Goal: Transaction & Acquisition: Purchase product/service

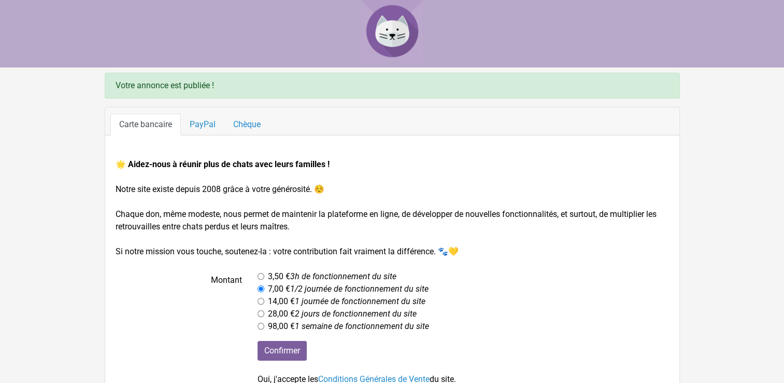
scroll to position [62, 0]
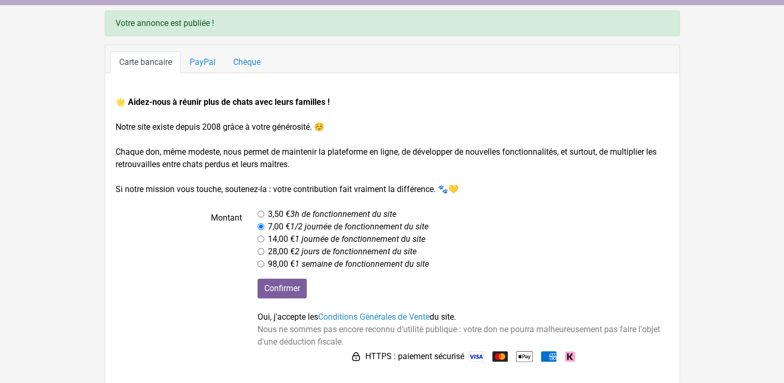
click at [259, 213] on input "radio" at bounding box center [261, 214] width 7 height 7
radio input "true"
click at [259, 223] on input "radio" at bounding box center [261, 226] width 7 height 7
radio input "true"
click at [270, 213] on label "3,50 € 3h de fonctionnement du site" at bounding box center [332, 214] width 129 height 12
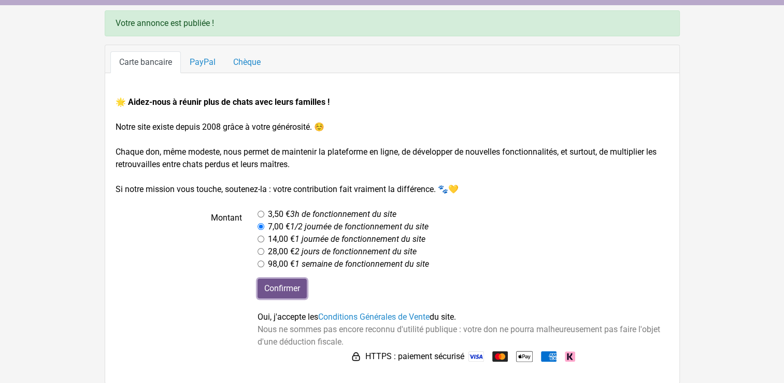
click at [297, 285] on input "Confirmer" at bounding box center [282, 288] width 49 height 20
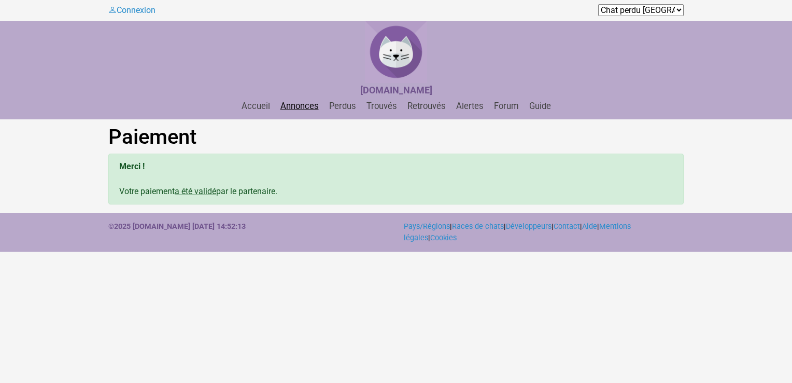
click at [298, 103] on link "Annonces" at bounding box center [299, 106] width 47 height 10
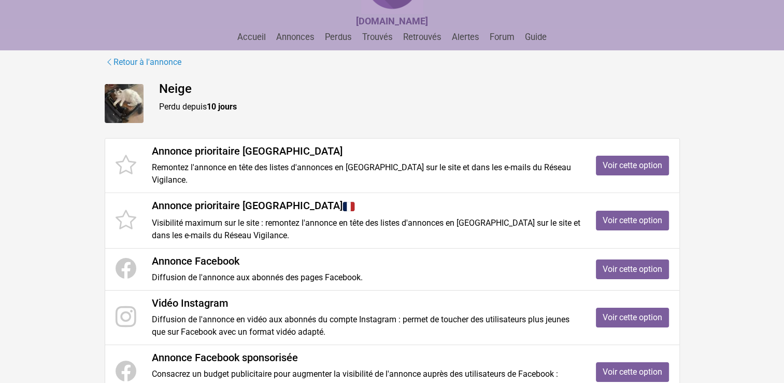
scroll to position [83, 0]
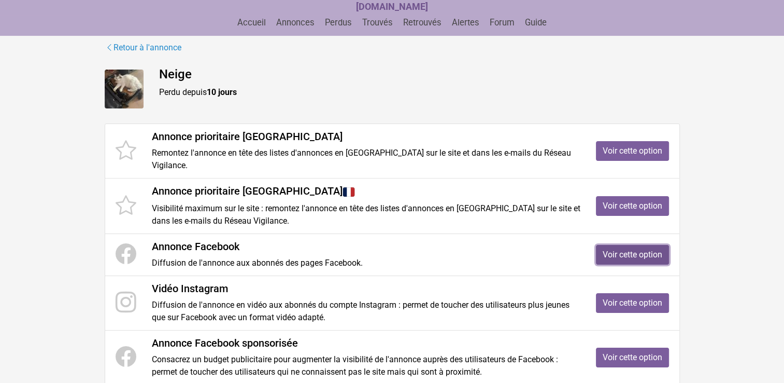
click at [609, 249] on link "Voir cette option" at bounding box center [632, 255] width 73 height 20
